Goal: Transaction & Acquisition: Purchase product/service

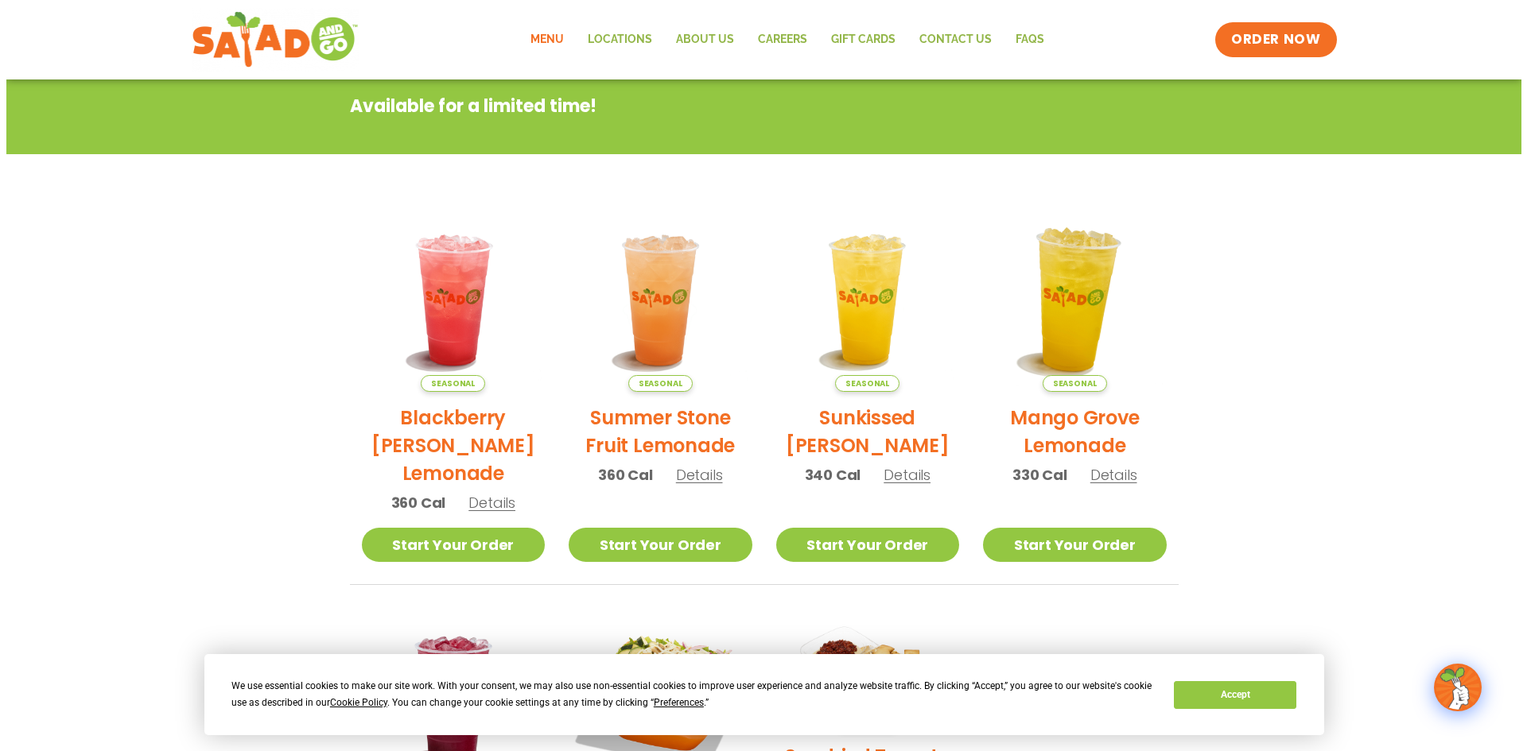
scroll to position [239, 0]
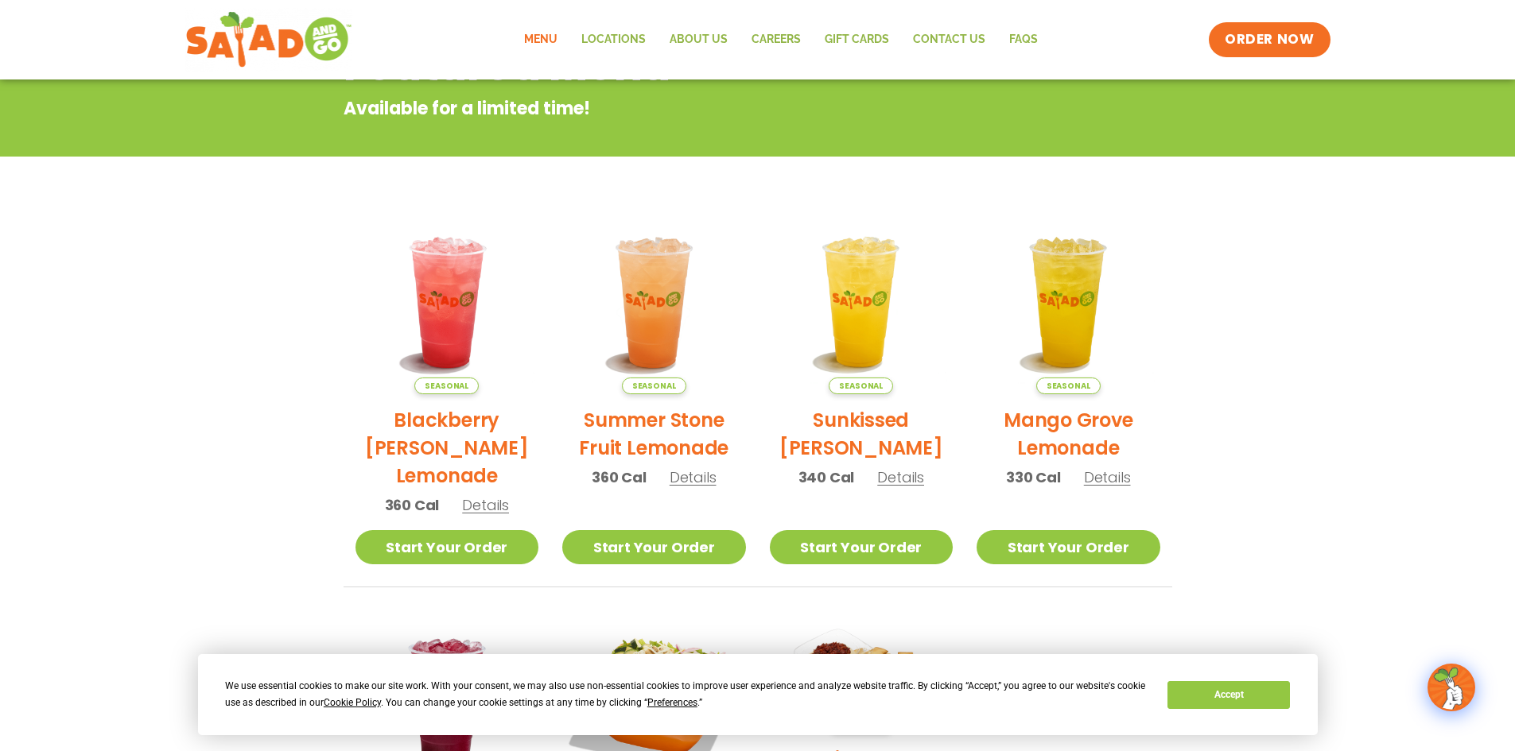
click at [897, 482] on span "Details" at bounding box center [900, 478] width 47 height 20
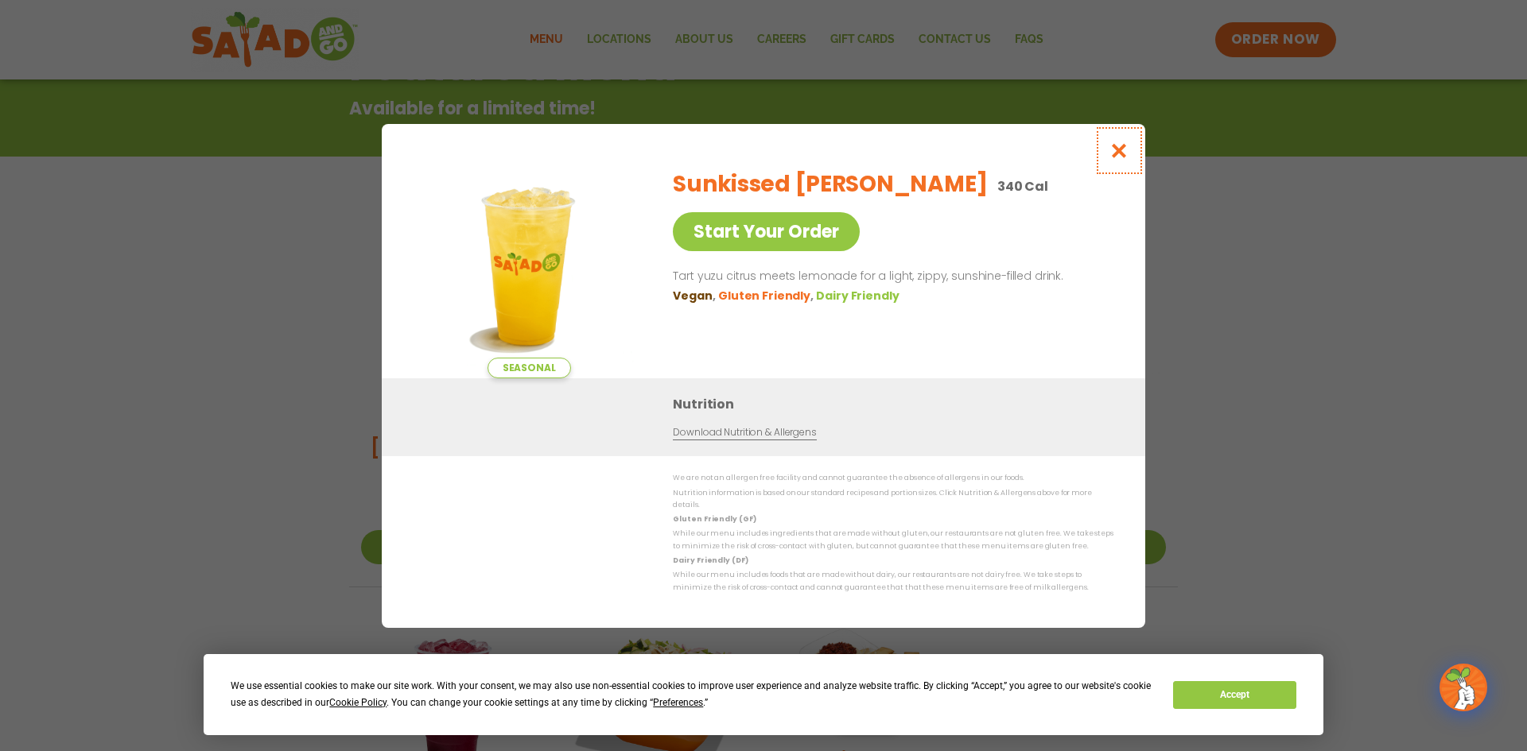
click at [1125, 159] on icon "Close modal" at bounding box center [1119, 150] width 20 height 17
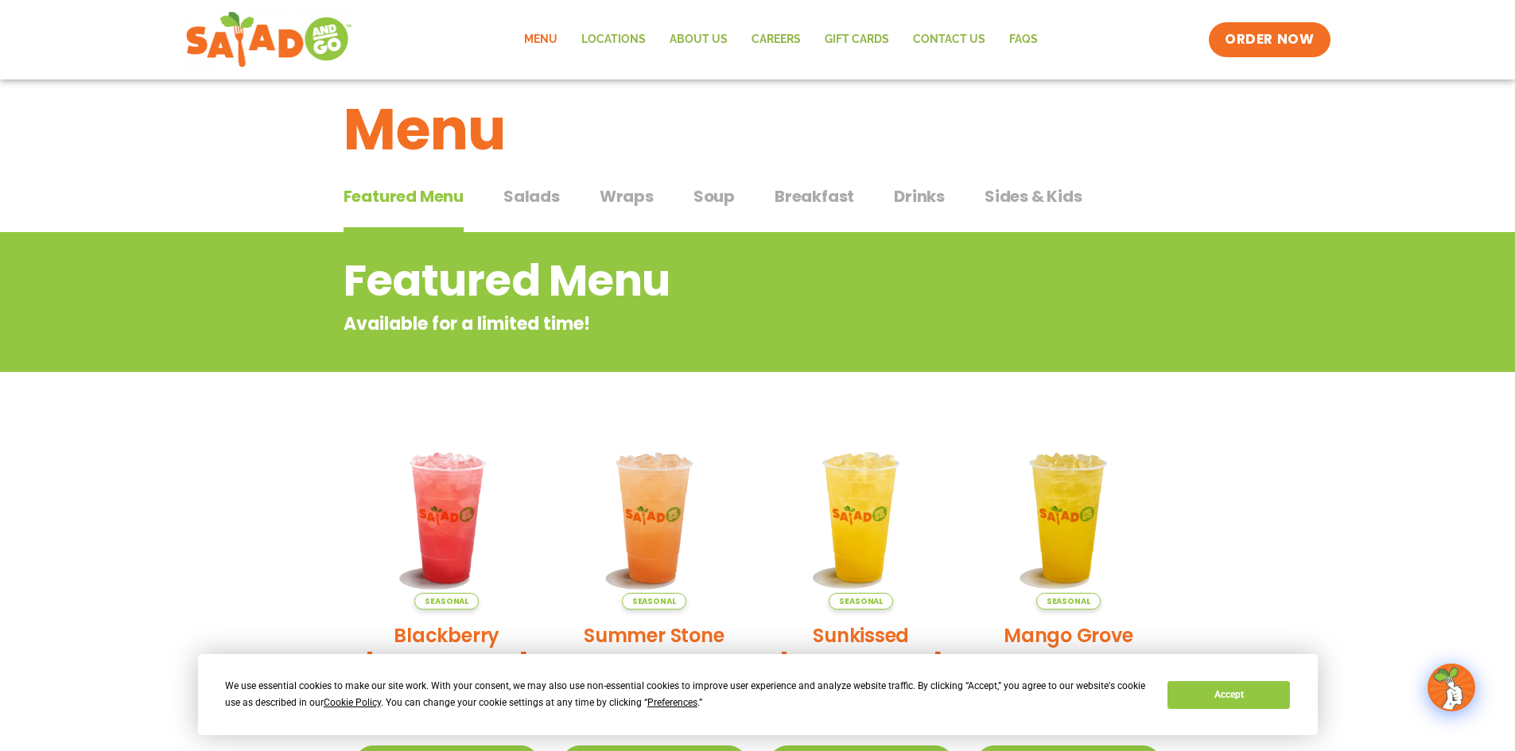
scroll to position [0, 0]
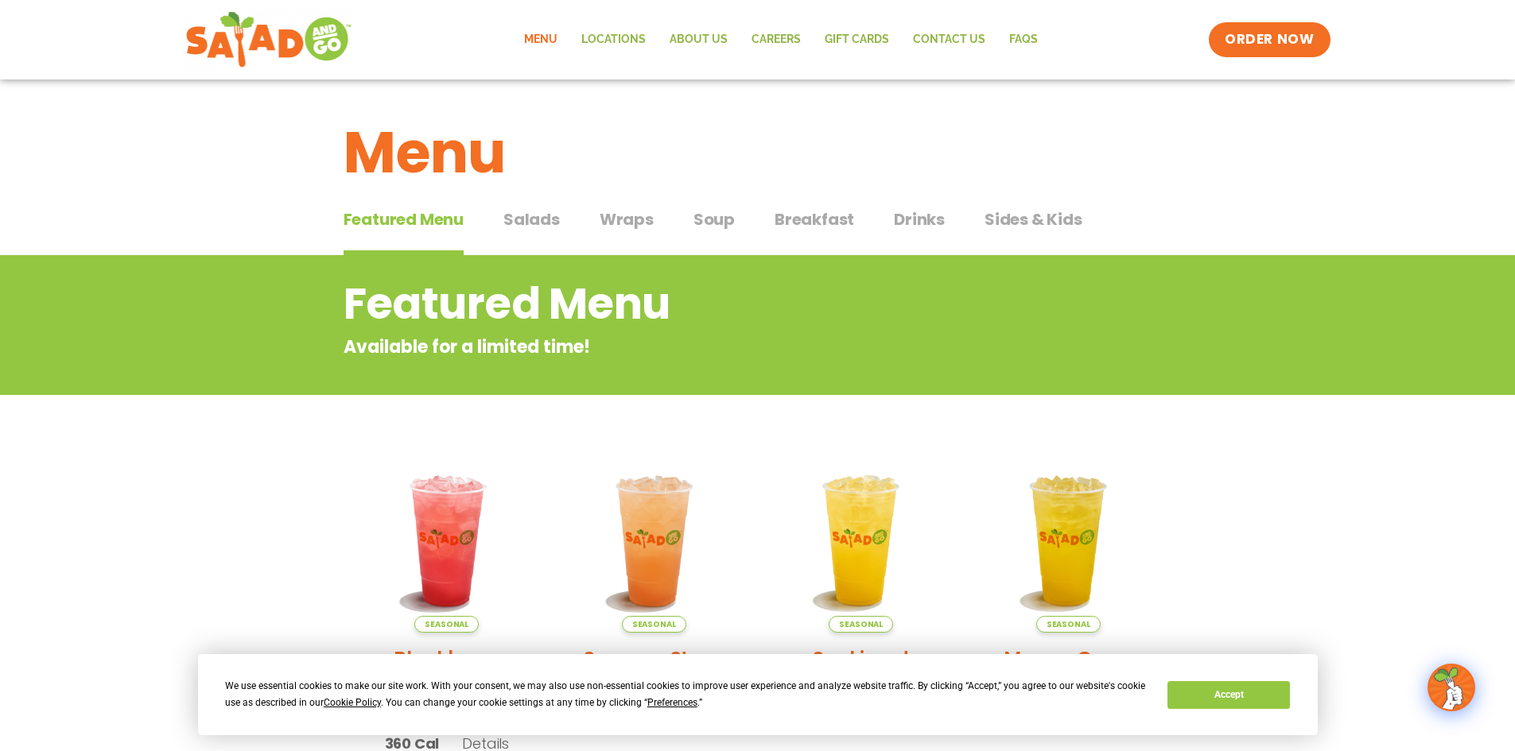
click at [820, 211] on span "Breakfast" at bounding box center [814, 220] width 80 height 24
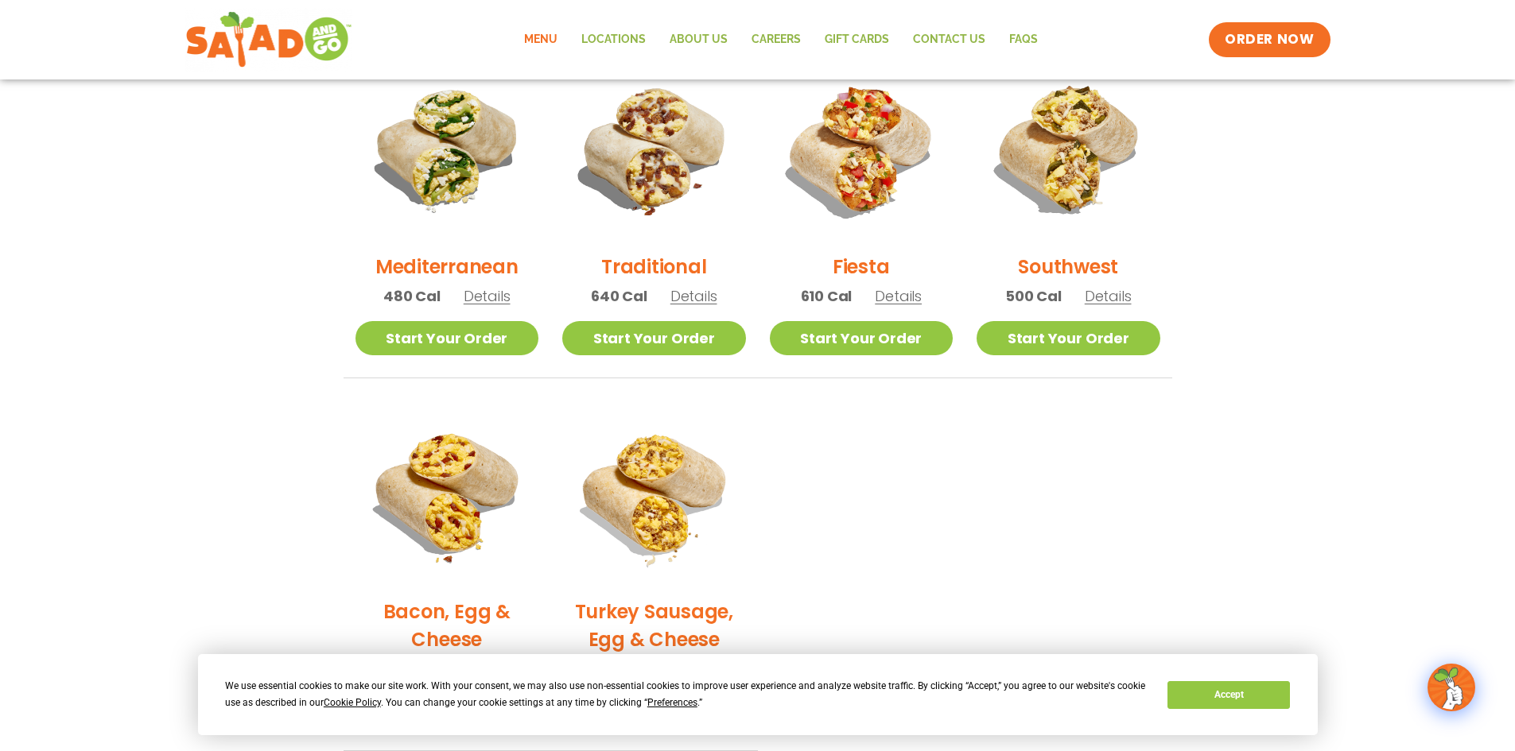
scroll to position [398, 0]
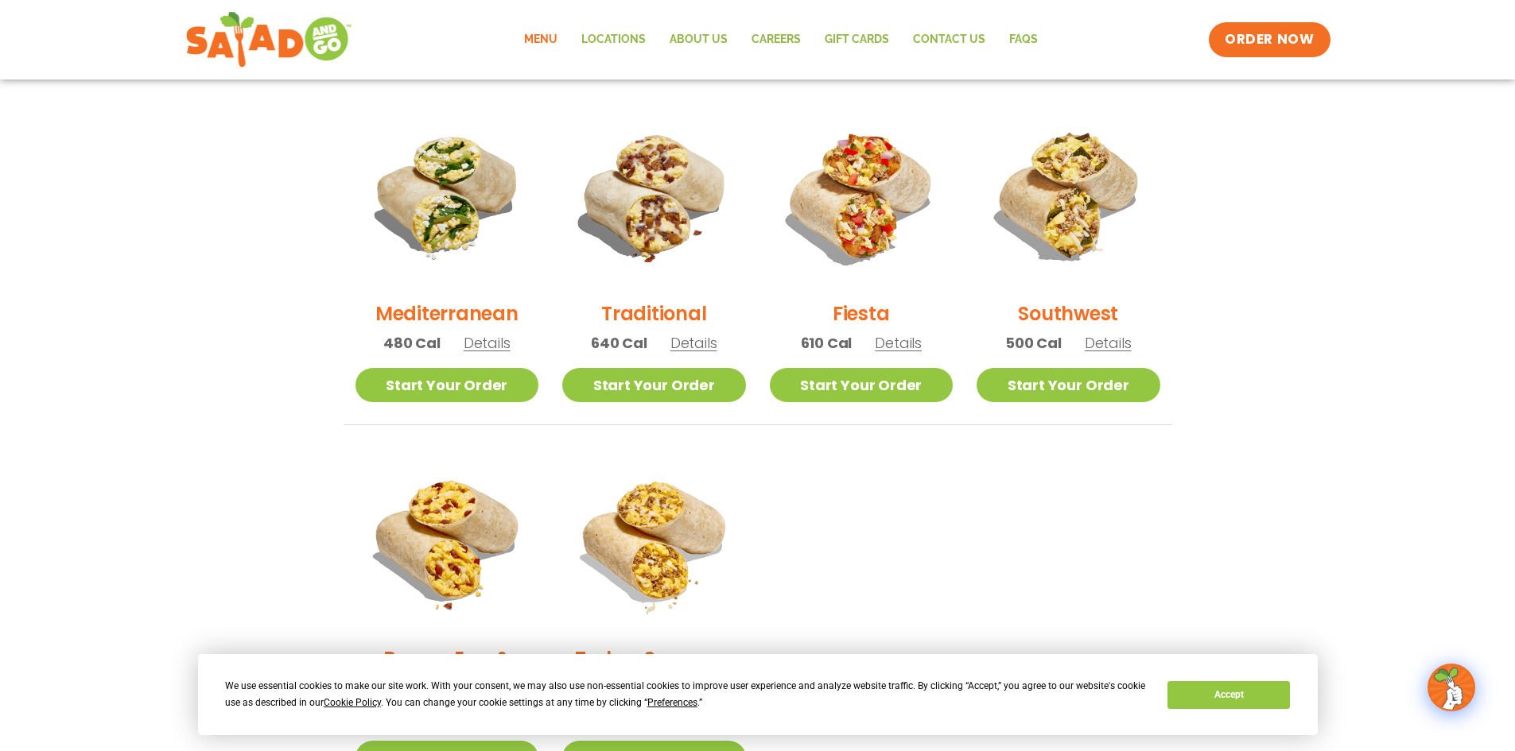
click at [896, 346] on span "Details" at bounding box center [898, 343] width 47 height 20
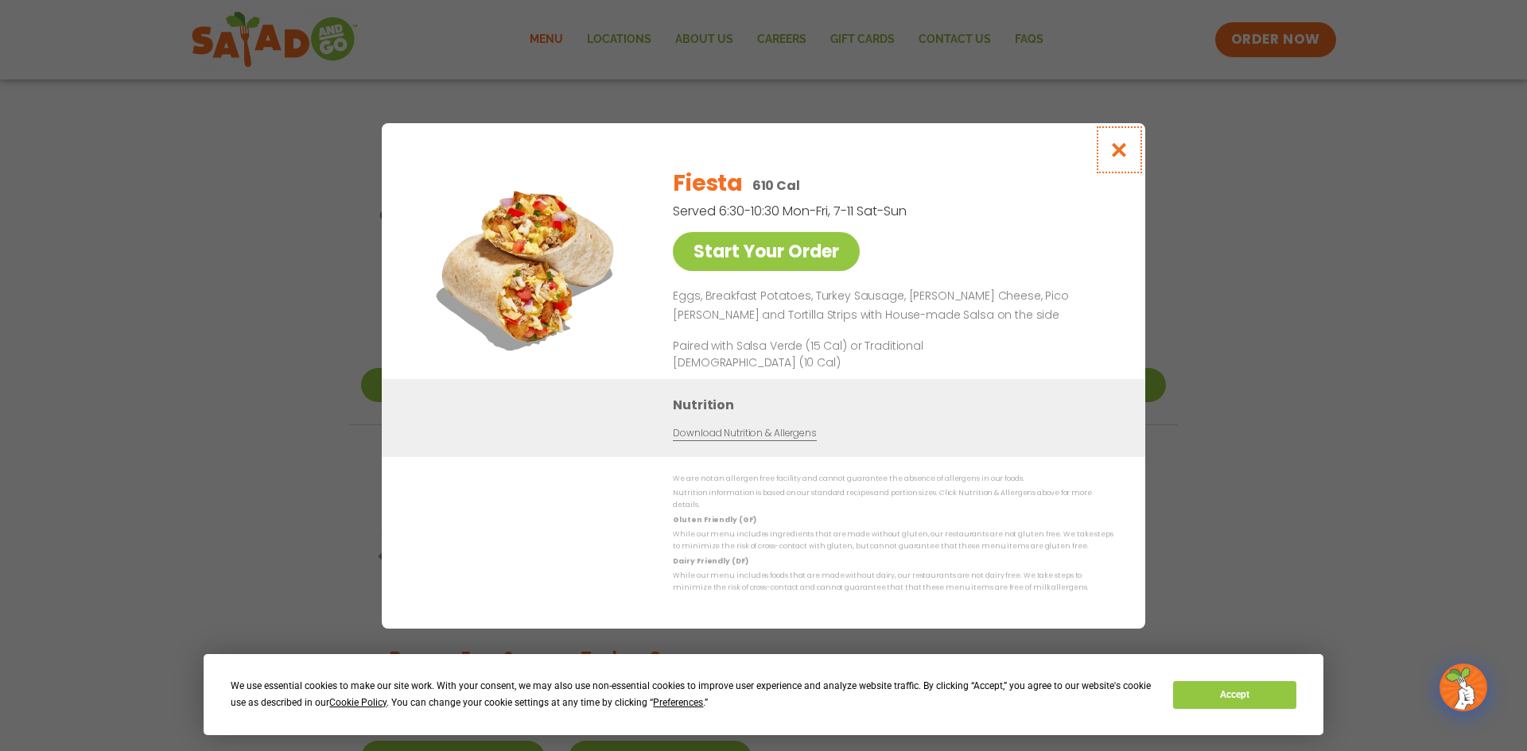
click at [1118, 156] on icon "Close modal" at bounding box center [1119, 150] width 20 height 17
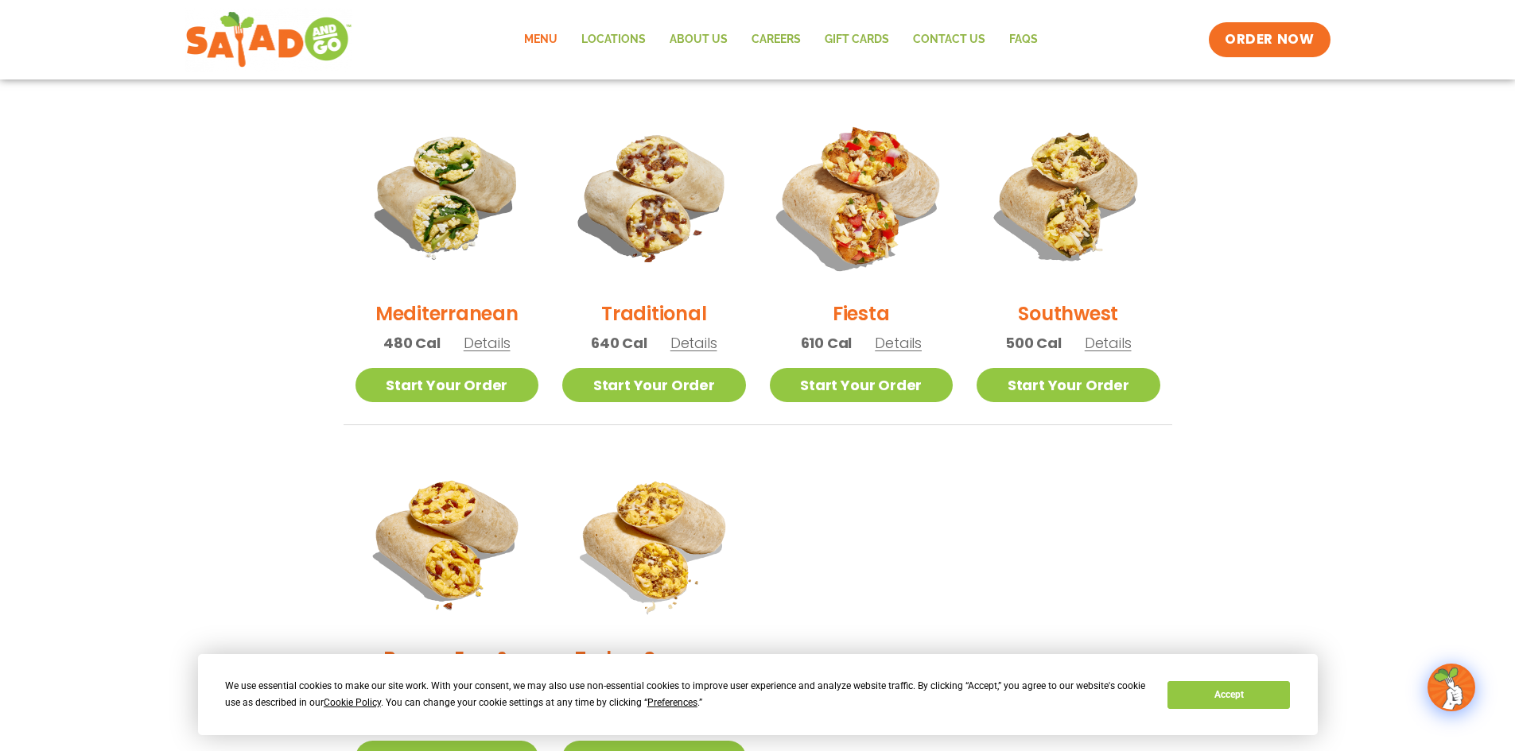
click at [869, 200] on img at bounding box center [860, 195] width 215 height 215
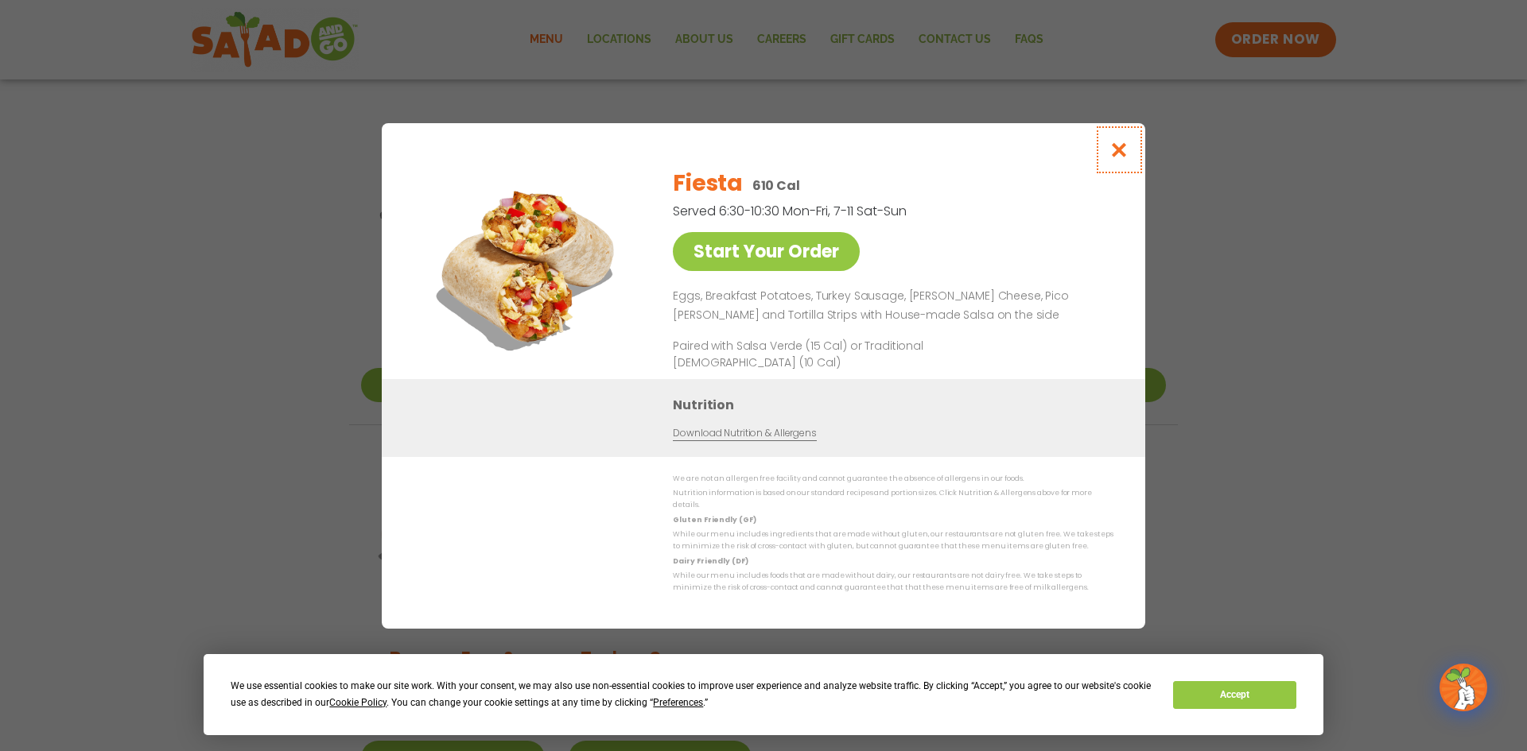
click at [1130, 152] on button "Close modal" at bounding box center [1119, 149] width 52 height 53
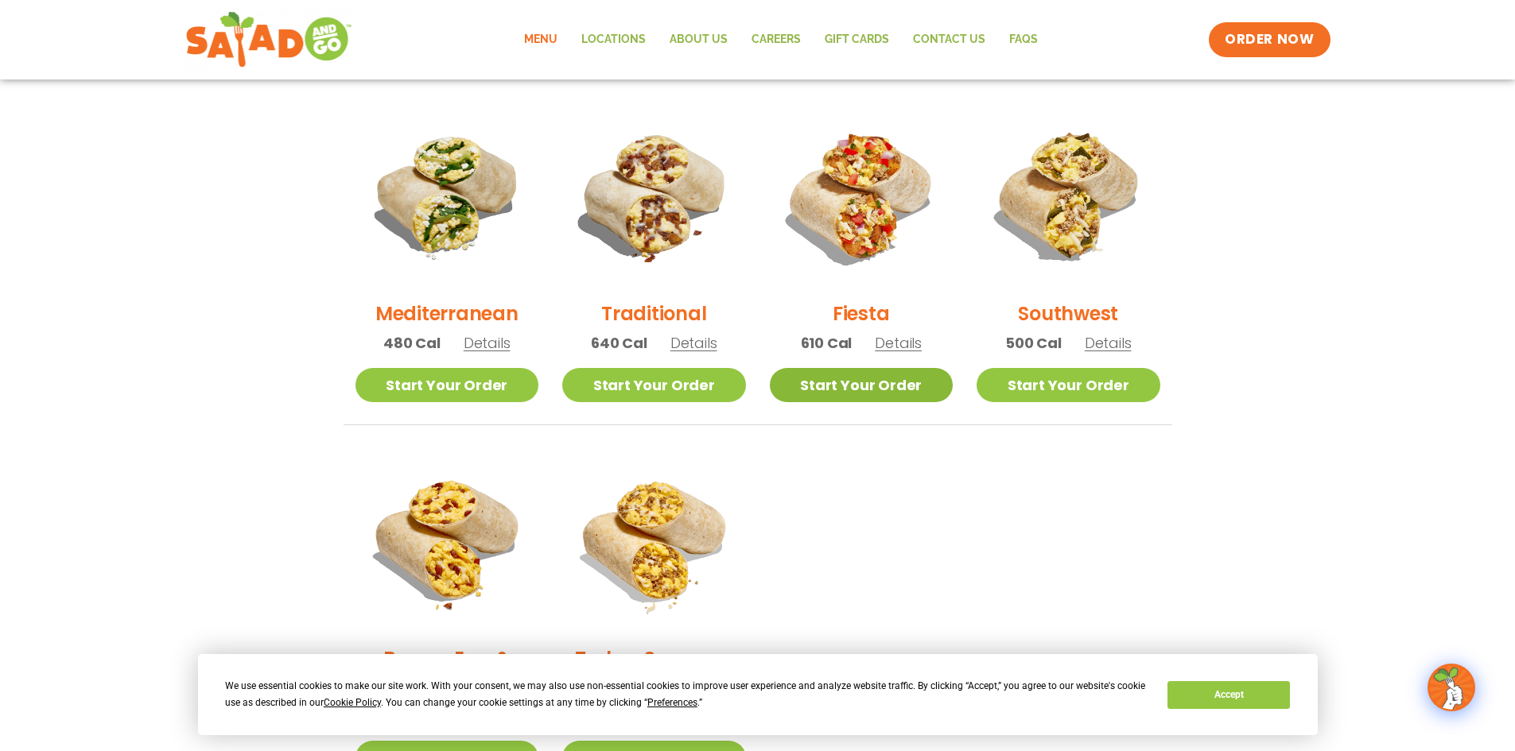
click at [859, 382] on link "Start Your Order" at bounding box center [862, 385] width 184 height 34
